Goal: Use online tool/utility: Utilize a website feature to perform a specific function

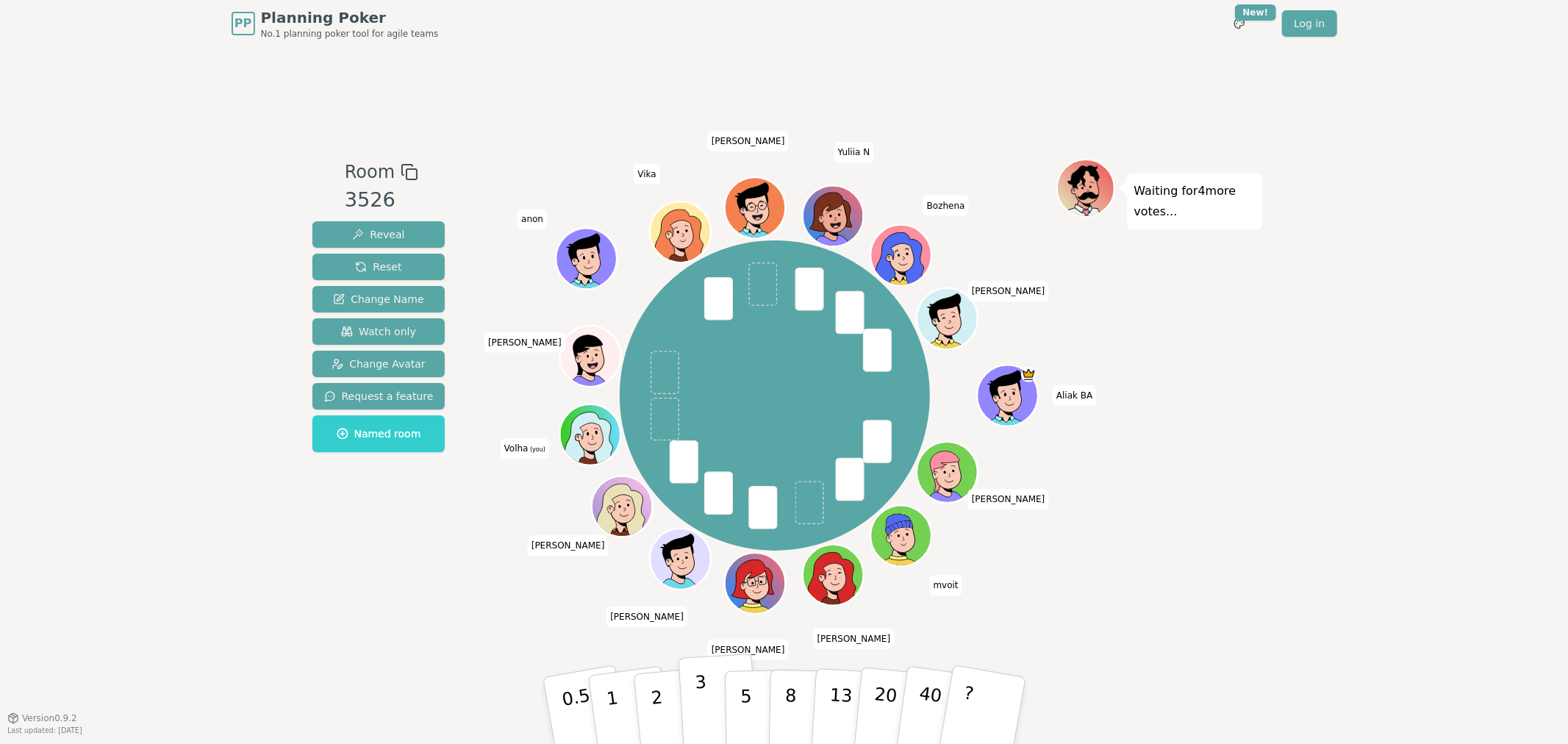
click at [708, 664] on button "3" at bounding box center [718, 710] width 80 height 115
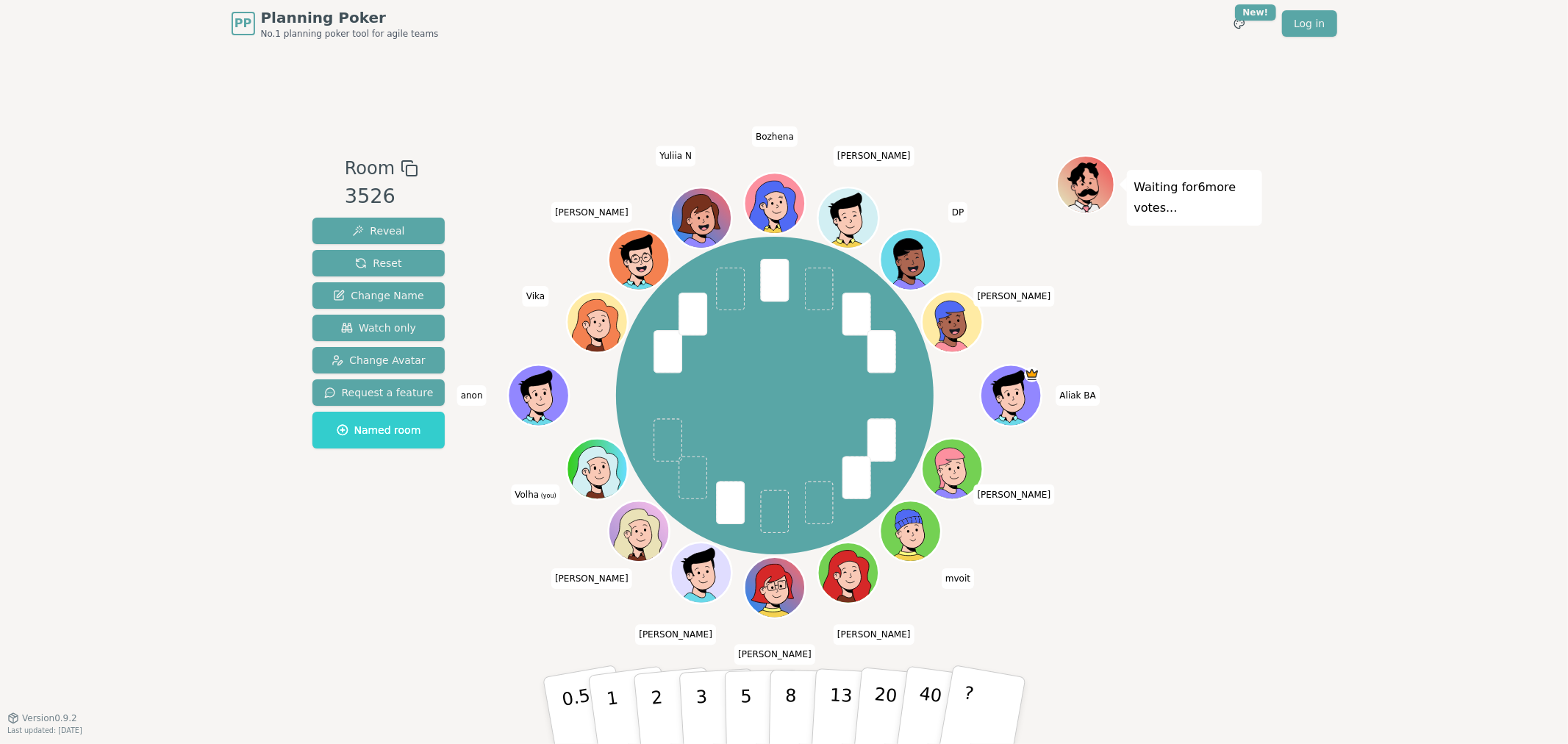
click at [941, 52] on div "PP Planning Poker No.1 planning poker tool for agile teams Toggle theme New! Lo…" at bounding box center [784, 372] width 1568 height 744
click at [699, 664] on p "3" at bounding box center [702, 712] width 16 height 80
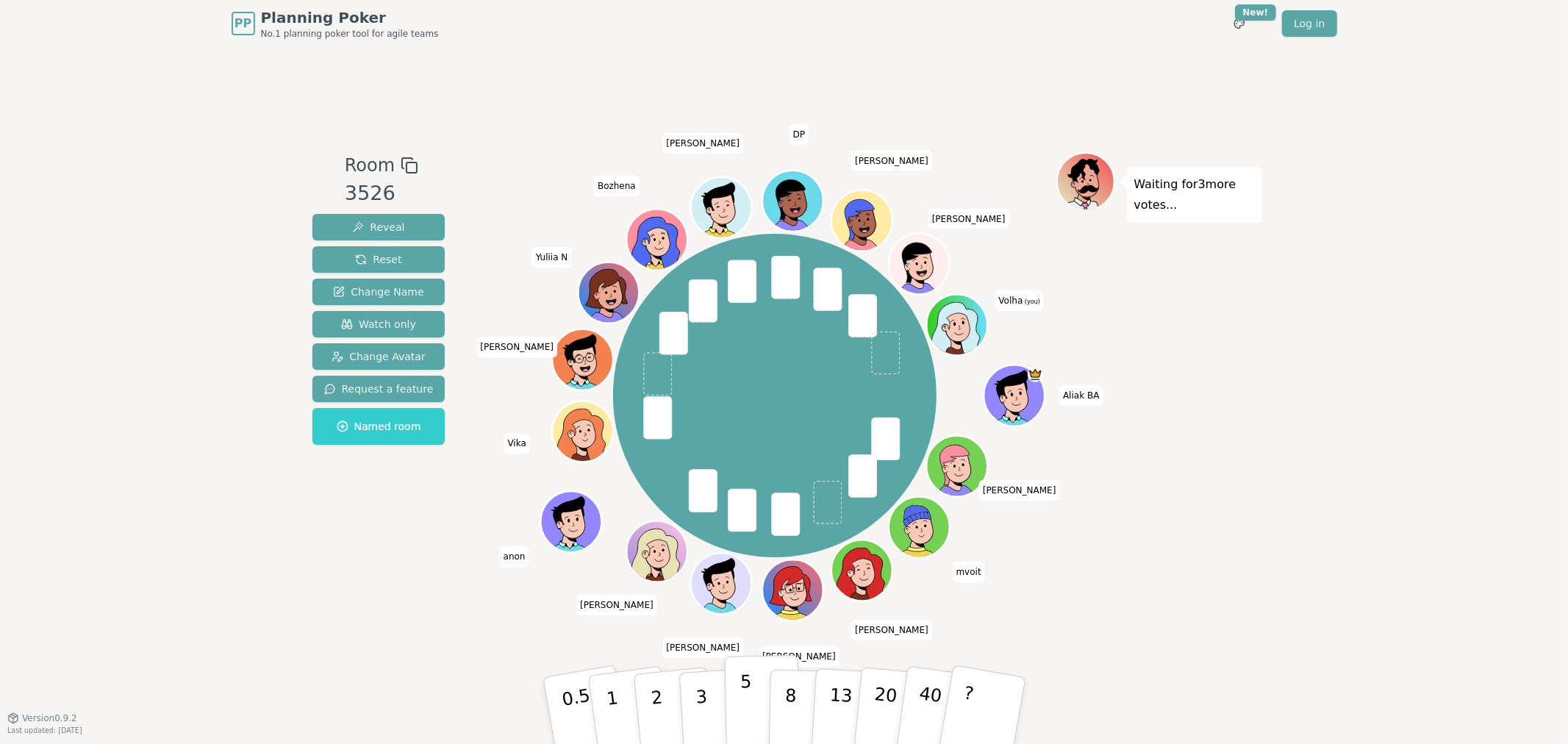
click at [747, 714] on p "5" at bounding box center [746, 711] width 13 height 80
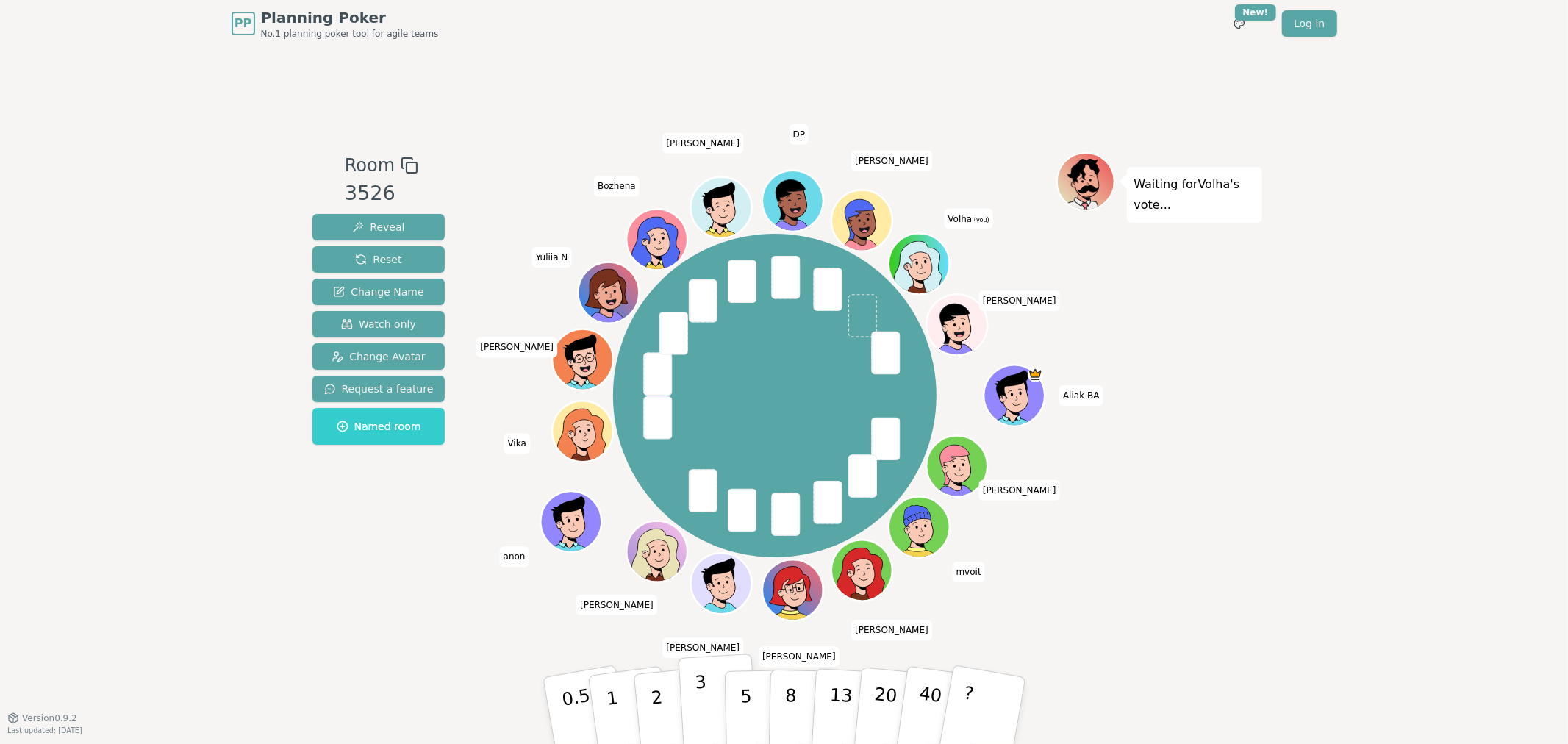
click at [699, 707] on p "3" at bounding box center [702, 712] width 16 height 80
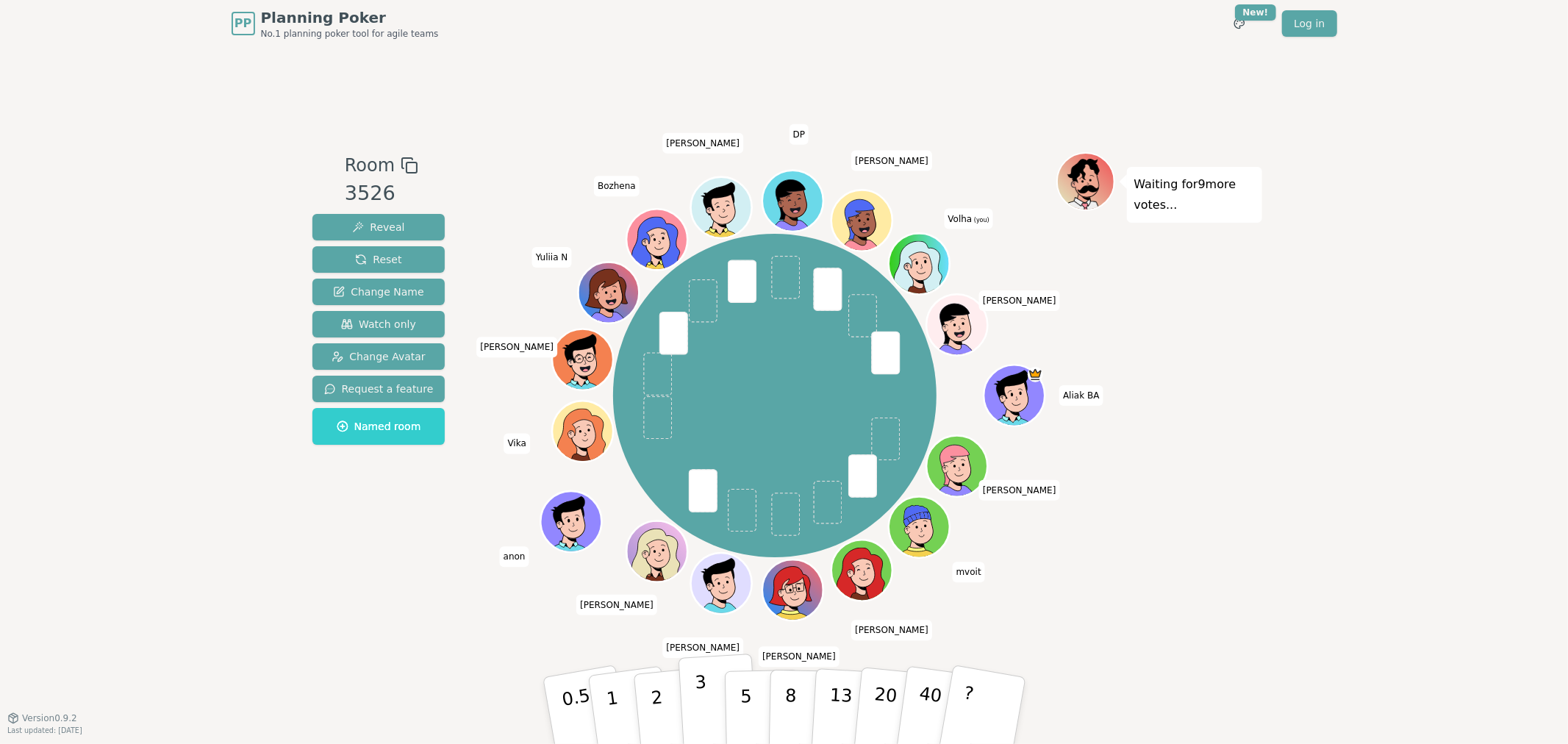
click at [698, 712] on p "3" at bounding box center [702, 712] width 16 height 80
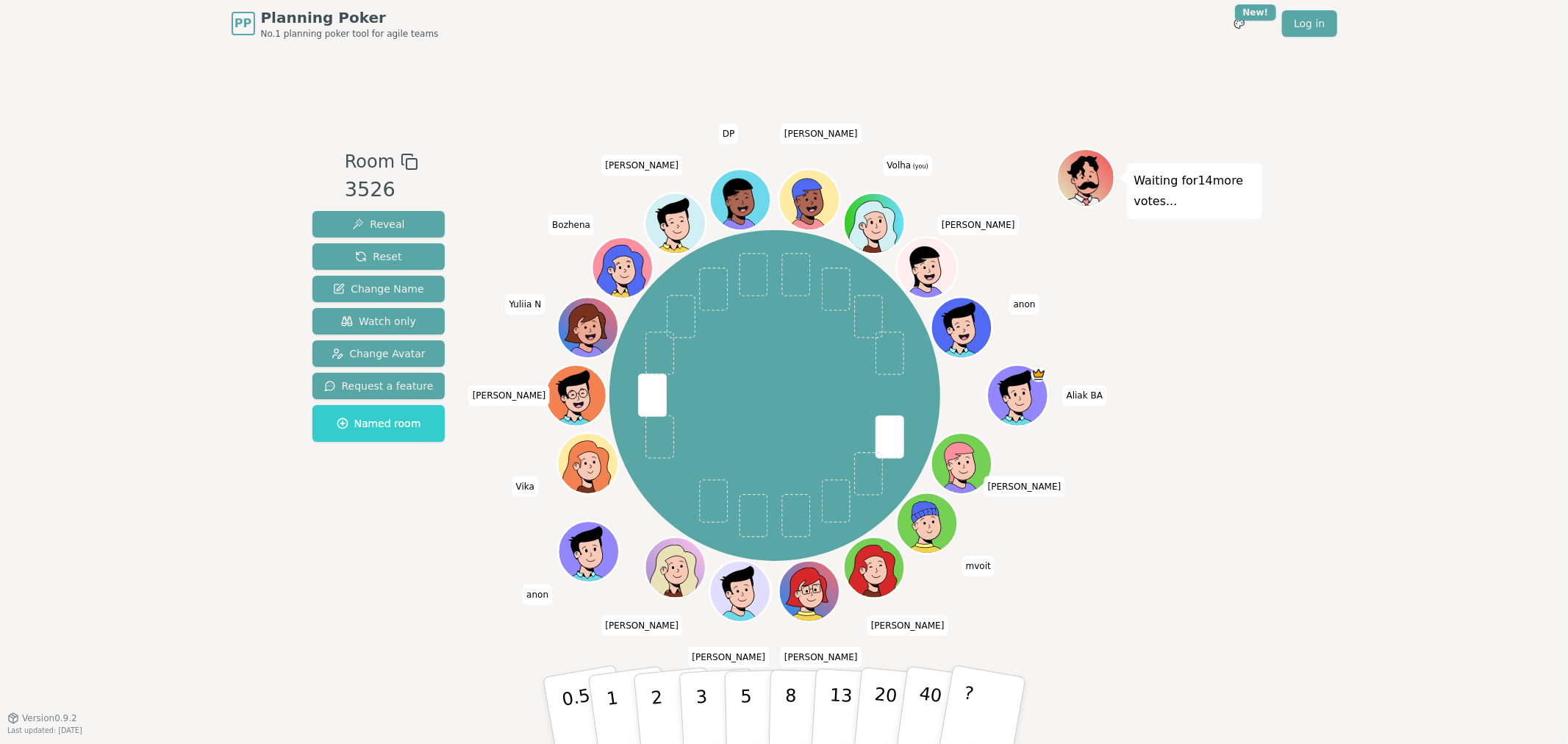
click at [1327, 99] on div "PP Planning Poker No.1 planning poker tool for agile teams Toggle theme New! Lo…" at bounding box center [784, 372] width 1568 height 744
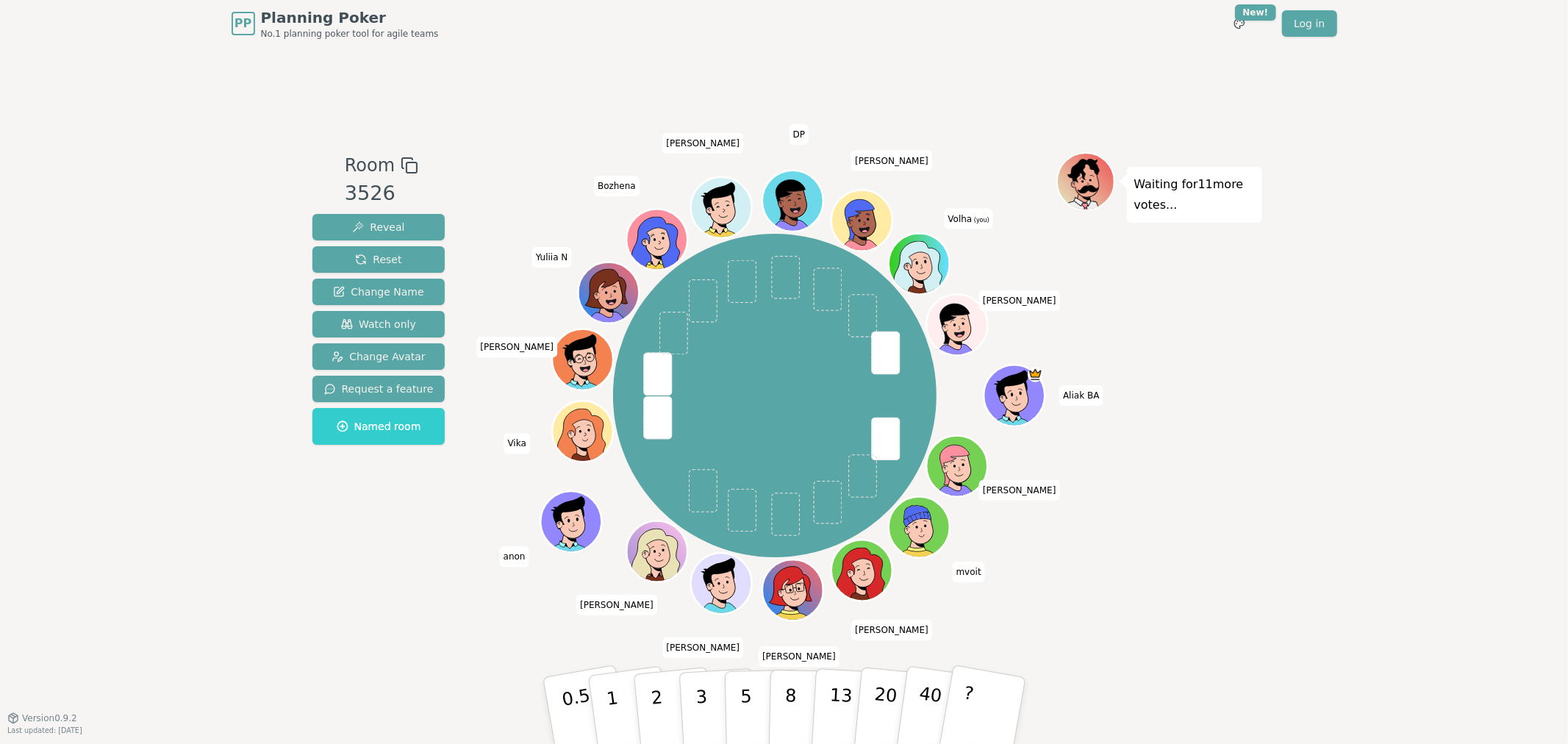
click at [1216, 364] on div "Waiting for 11 more votes..." at bounding box center [1159, 383] width 205 height 461
click at [1336, 498] on div "PP Planning Poker No.1 planning poker tool for agile teams Toggle theme New! Lo…" at bounding box center [784, 372] width 1568 height 744
click at [709, 692] on button "3" at bounding box center [718, 710] width 80 height 115
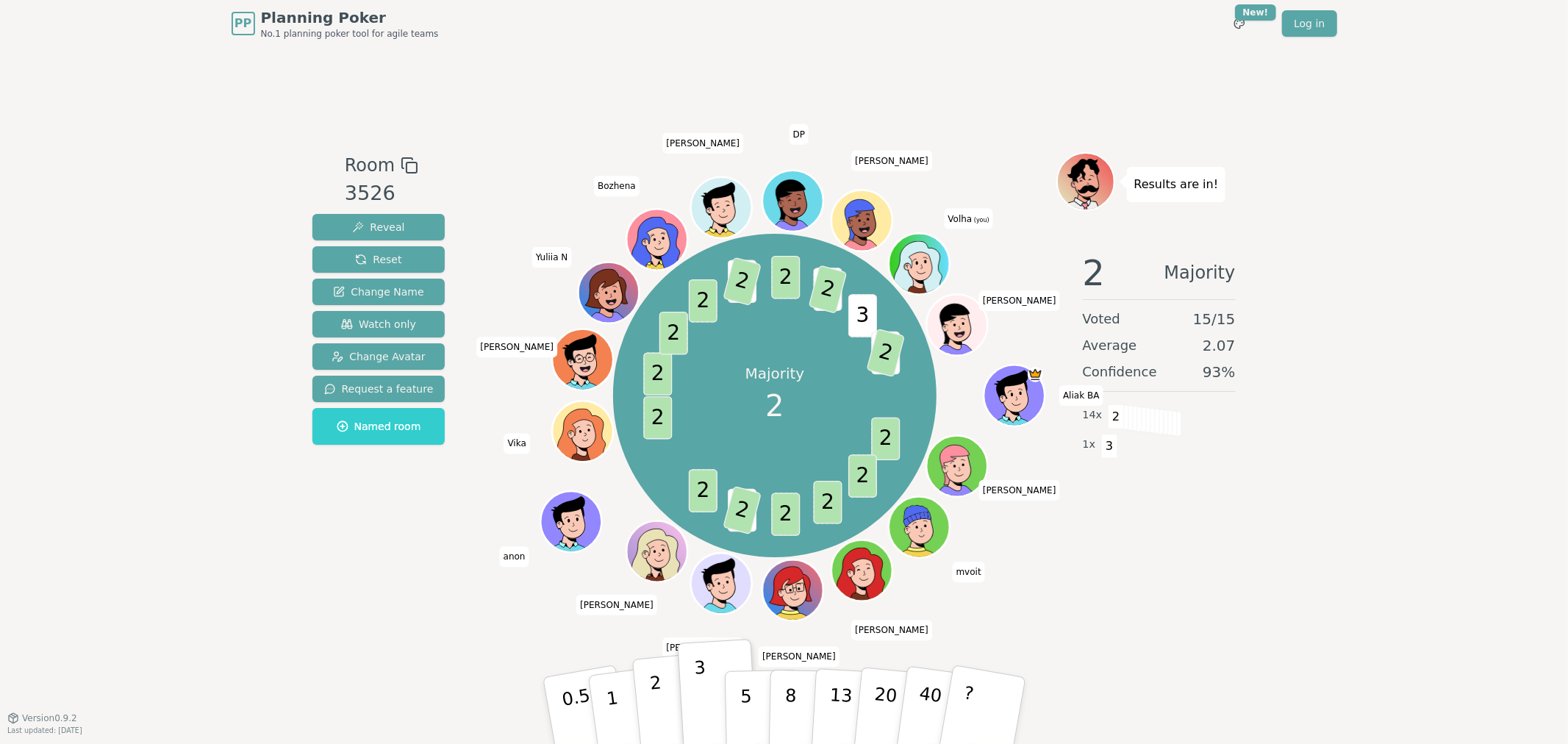
click at [651, 686] on p "2" at bounding box center [658, 713] width 19 height 80
